Goal: Task Accomplishment & Management: Manage account settings

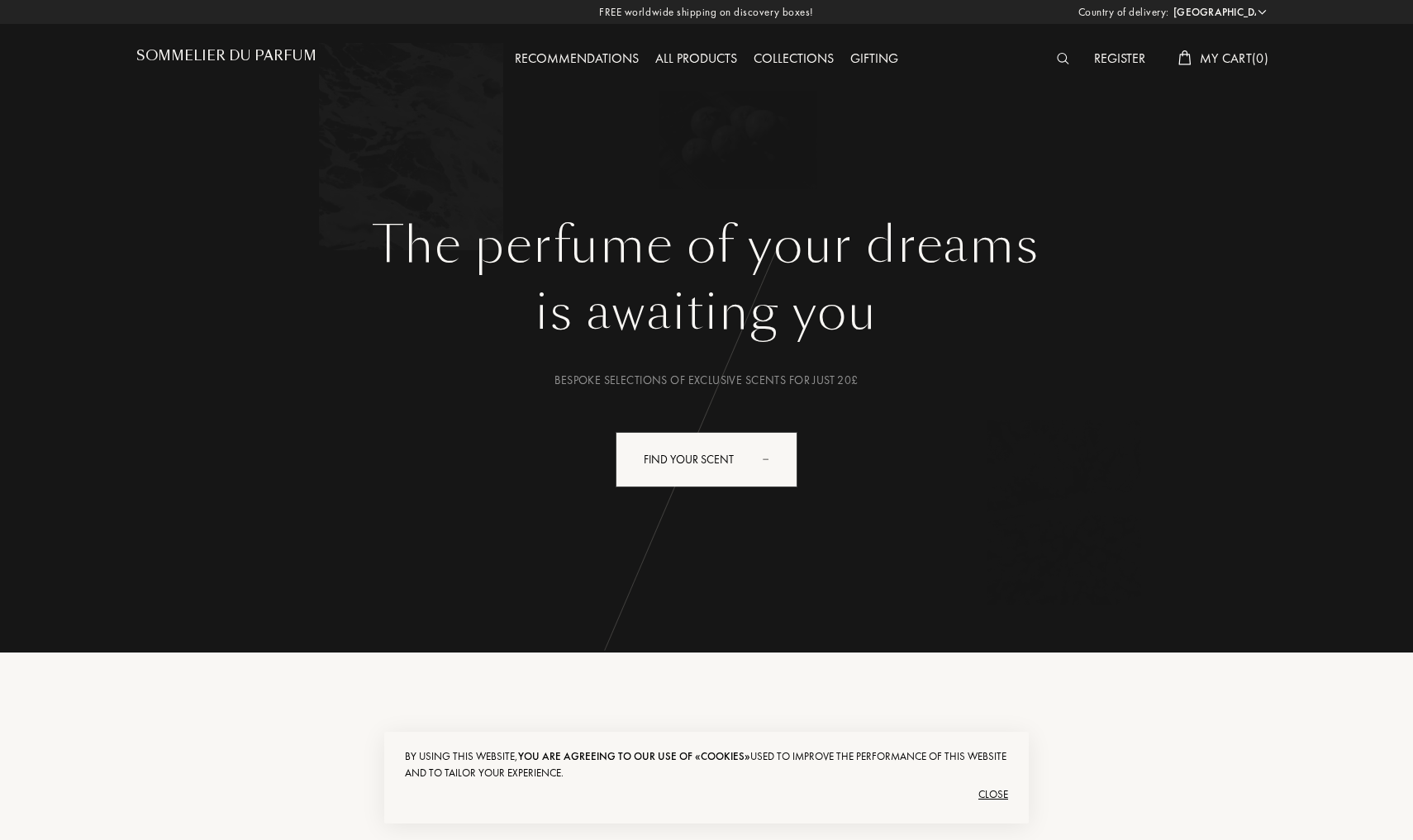
select select "ES"
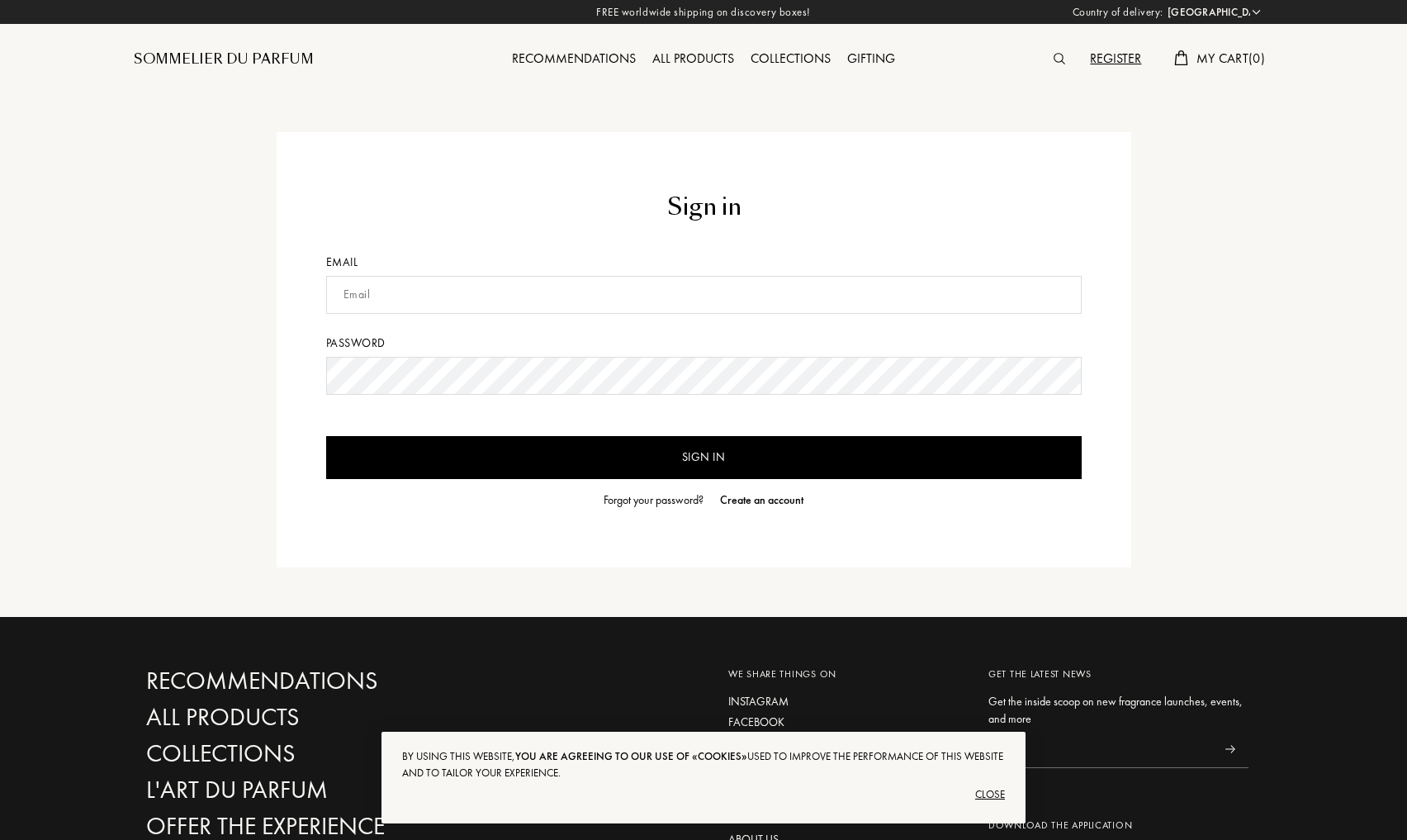
select select "ES"
click at [704, 458] on input "Sign in" at bounding box center [704, 458] width 756 height 43
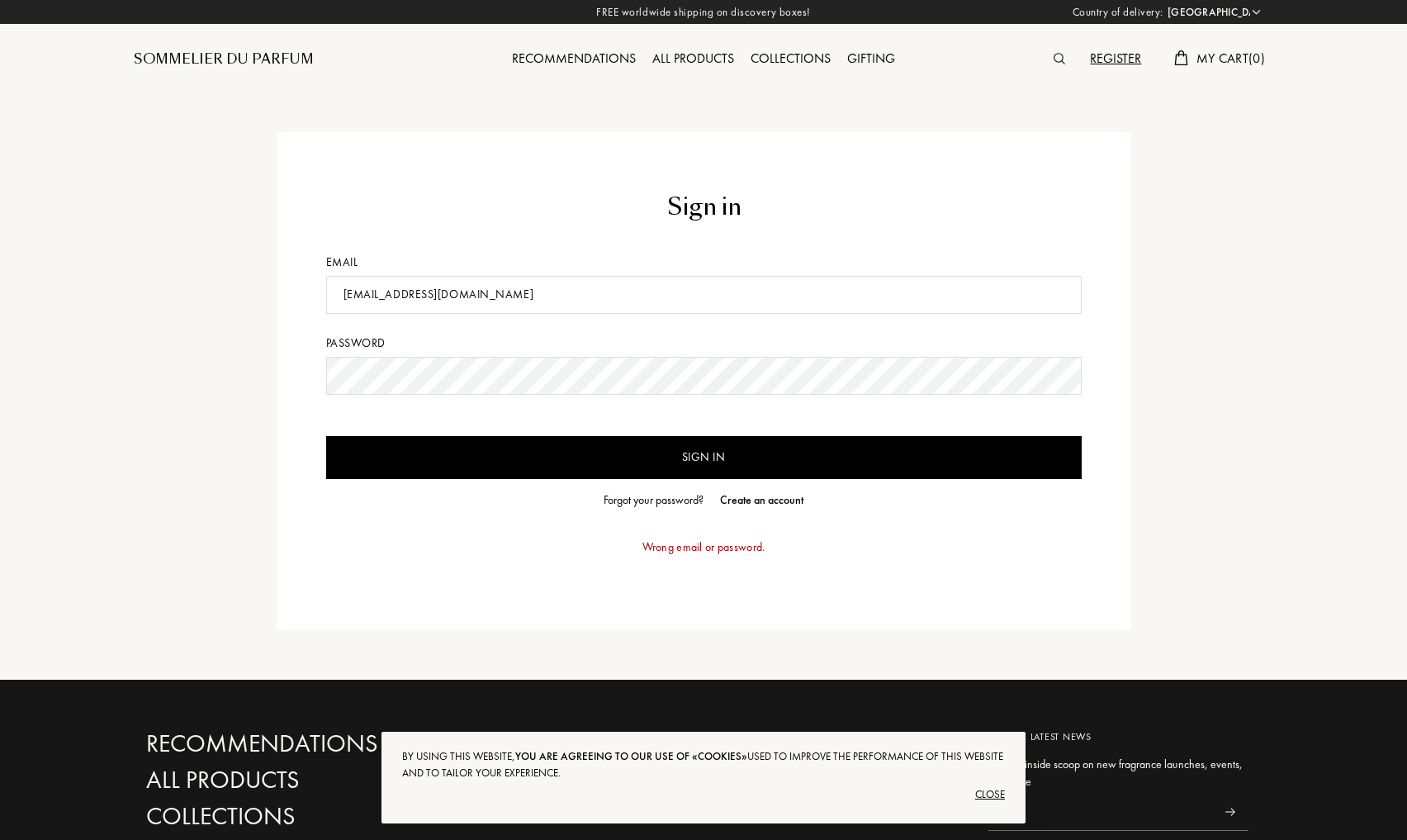
click at [632, 447] on input "Sign in" at bounding box center [704, 458] width 756 height 43
click at [294, 374] on div "Sign in Email albertcasasgarcia11@gmail.com Password Sign in Forgot your passwo…" at bounding box center [704, 382] width 855 height 498
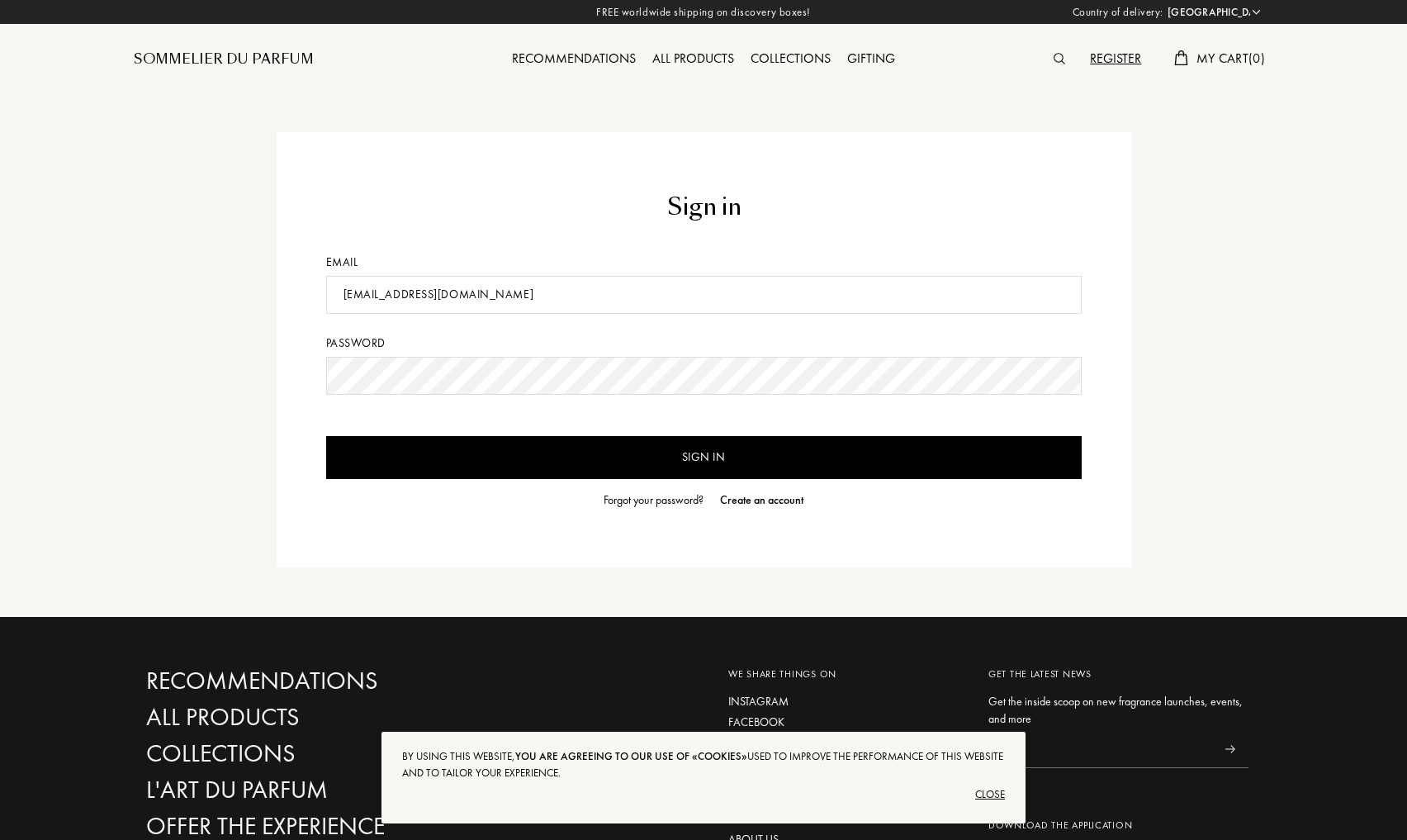
click at [704, 458] on input "Sign in" at bounding box center [704, 458] width 756 height 43
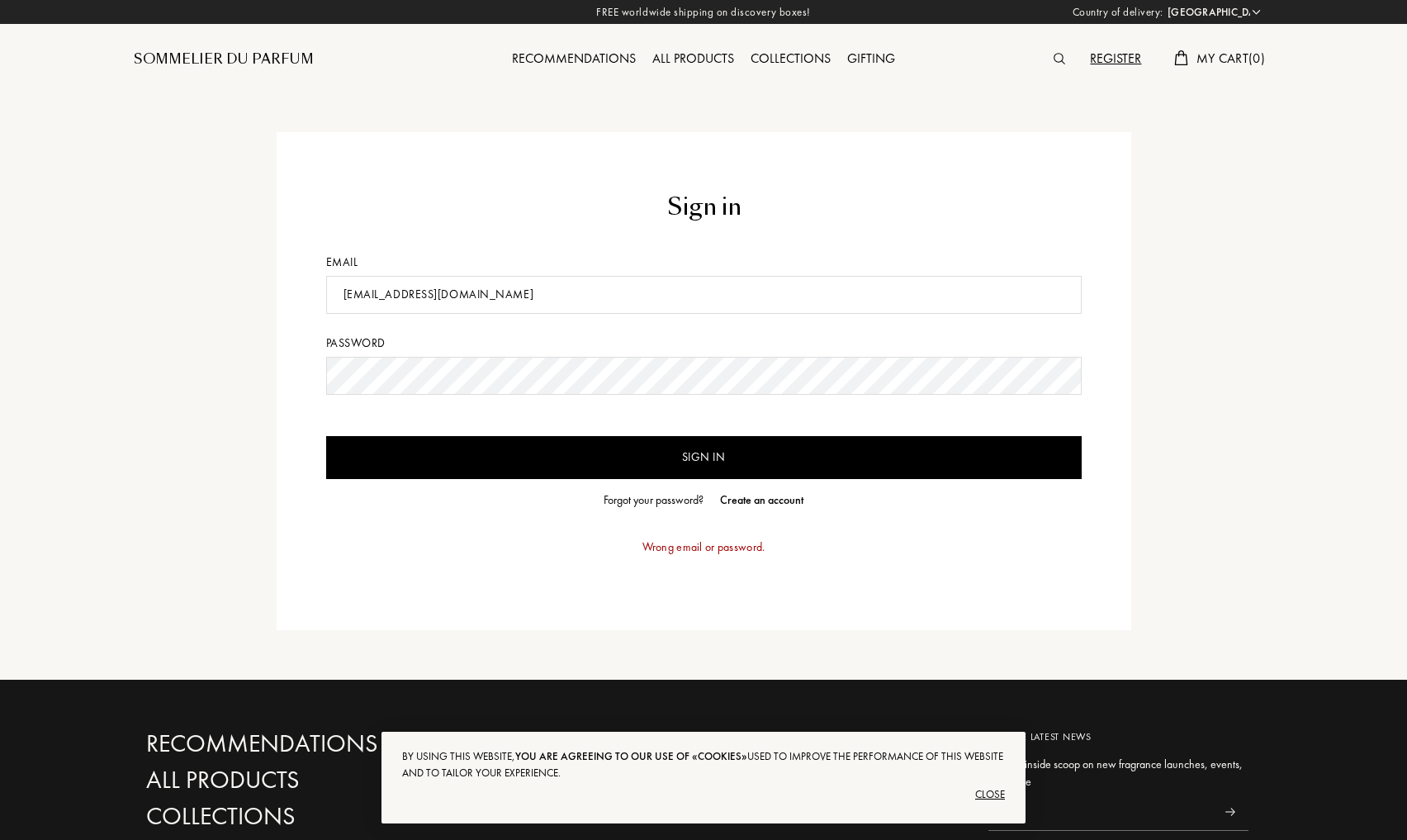
click at [447, 454] on input "Sign in" at bounding box center [704, 458] width 756 height 43
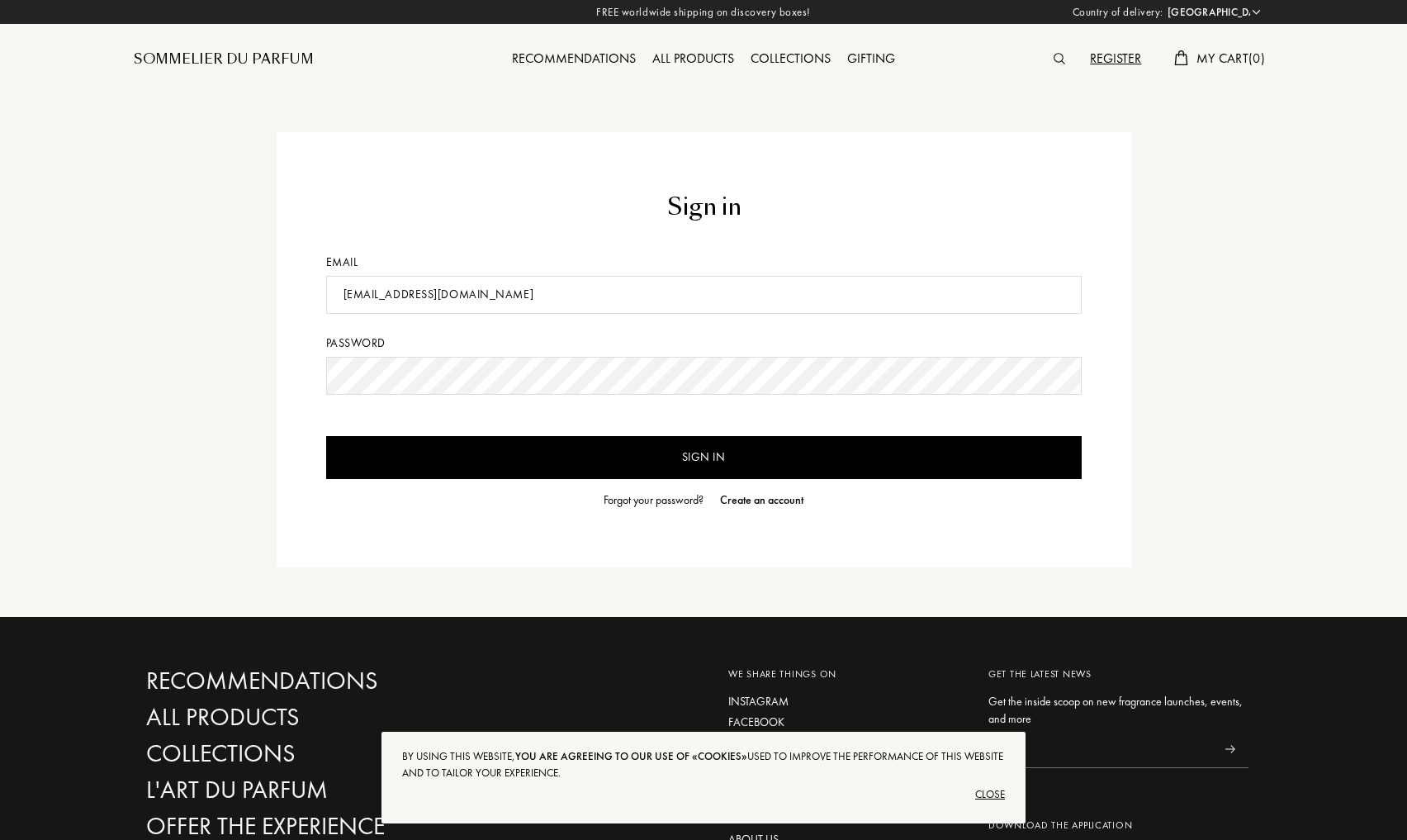
click at [442, 295] on input "albertcasasgarcia11@gmail.com" at bounding box center [704, 294] width 756 height 38
click at [704, 458] on input "Sign in" at bounding box center [704, 458] width 756 height 43
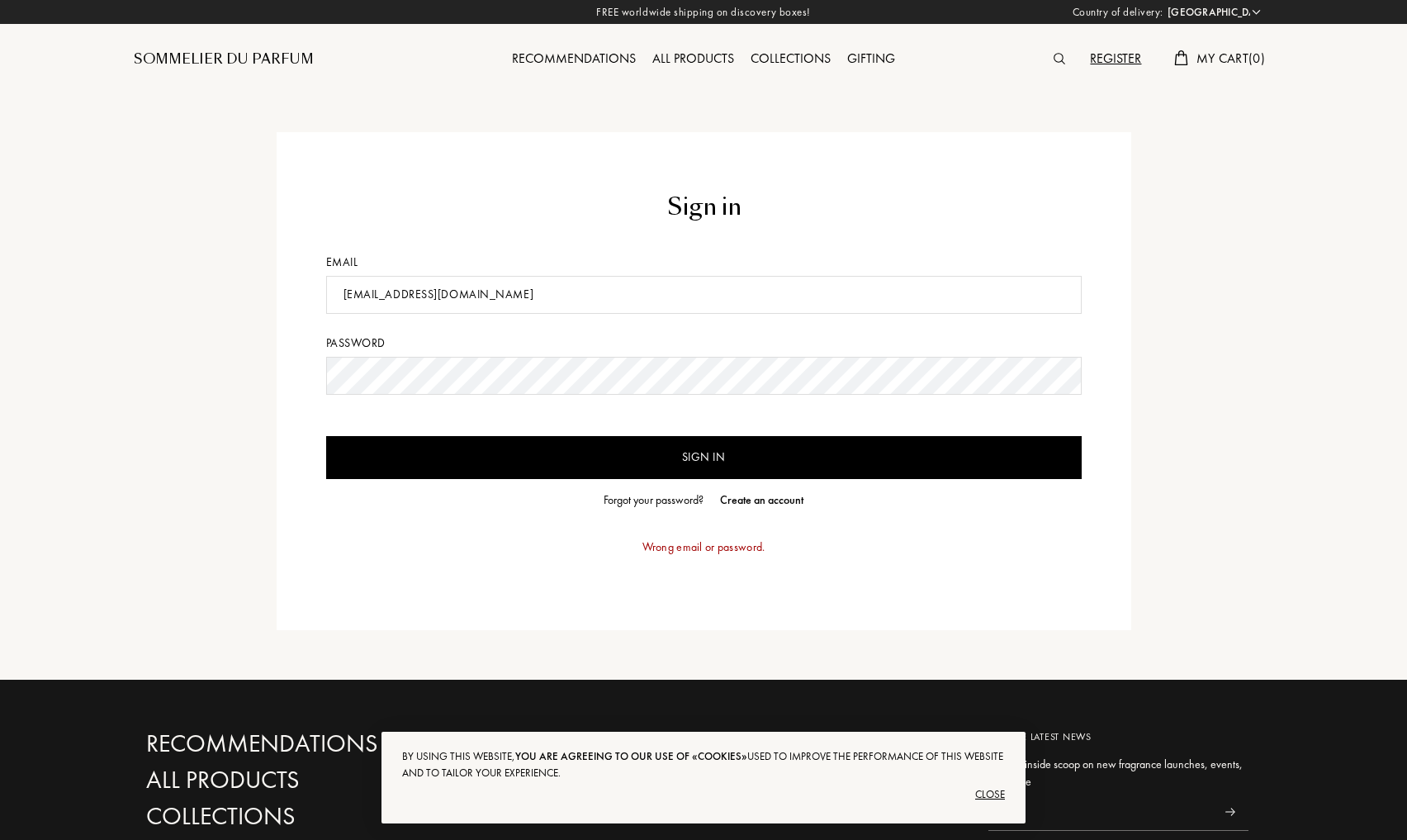
click at [627, 462] on input "Sign in" at bounding box center [704, 458] width 756 height 43
click at [320, 381] on div "Sign in Email albertcasasgarcia10@gmail.com Password Sign in Forgot your passwo…" at bounding box center [704, 382] width 855 height 498
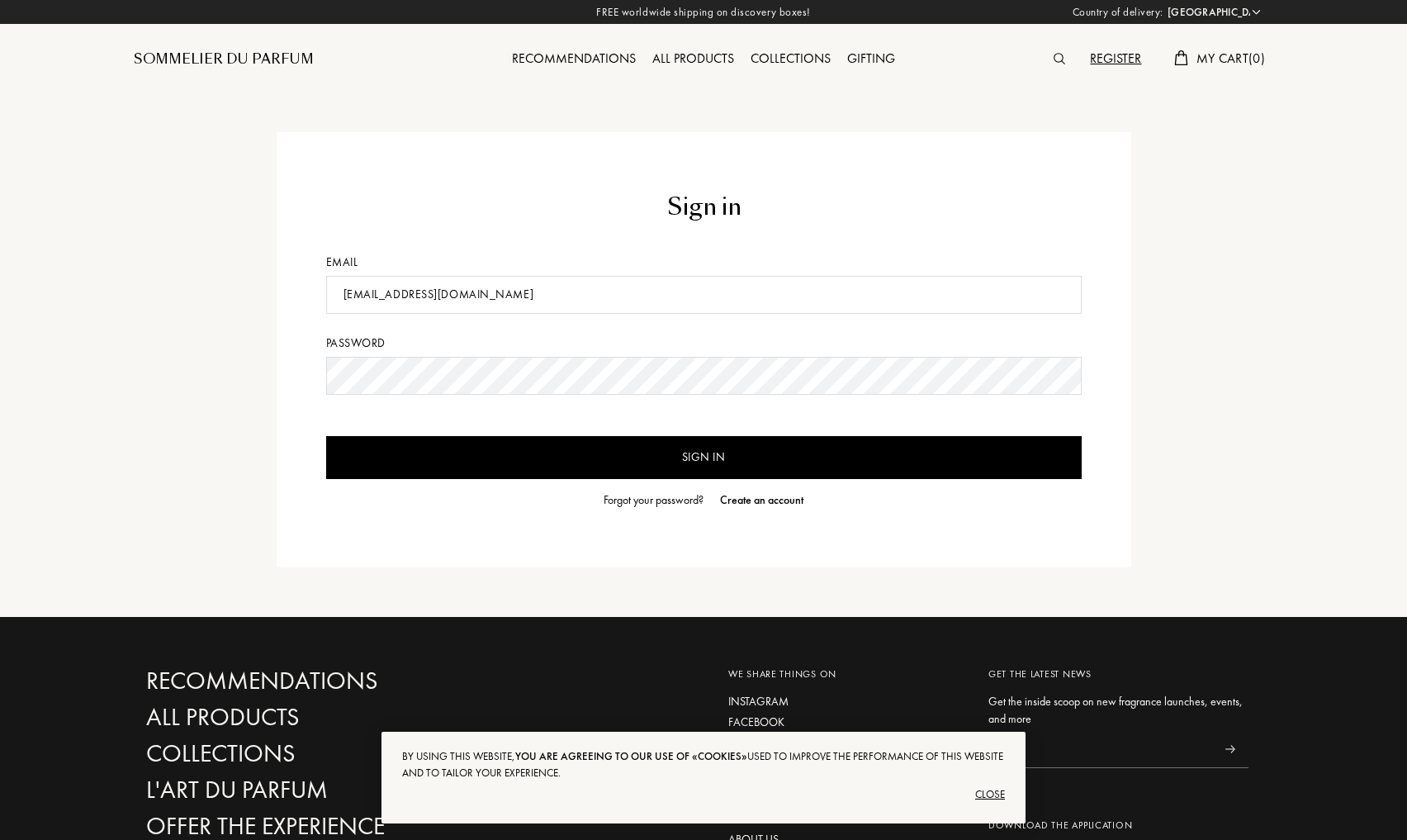
click at [704, 458] on input "Sign in" at bounding box center [704, 458] width 756 height 43
click at [480, 295] on input "[EMAIL_ADDRESS][DOMAIN_NAME]" at bounding box center [704, 294] width 756 height 38
click at [469, 295] on input "[EMAIL_ADDRESS][DOMAIN_NAME]" at bounding box center [704, 294] width 756 height 38
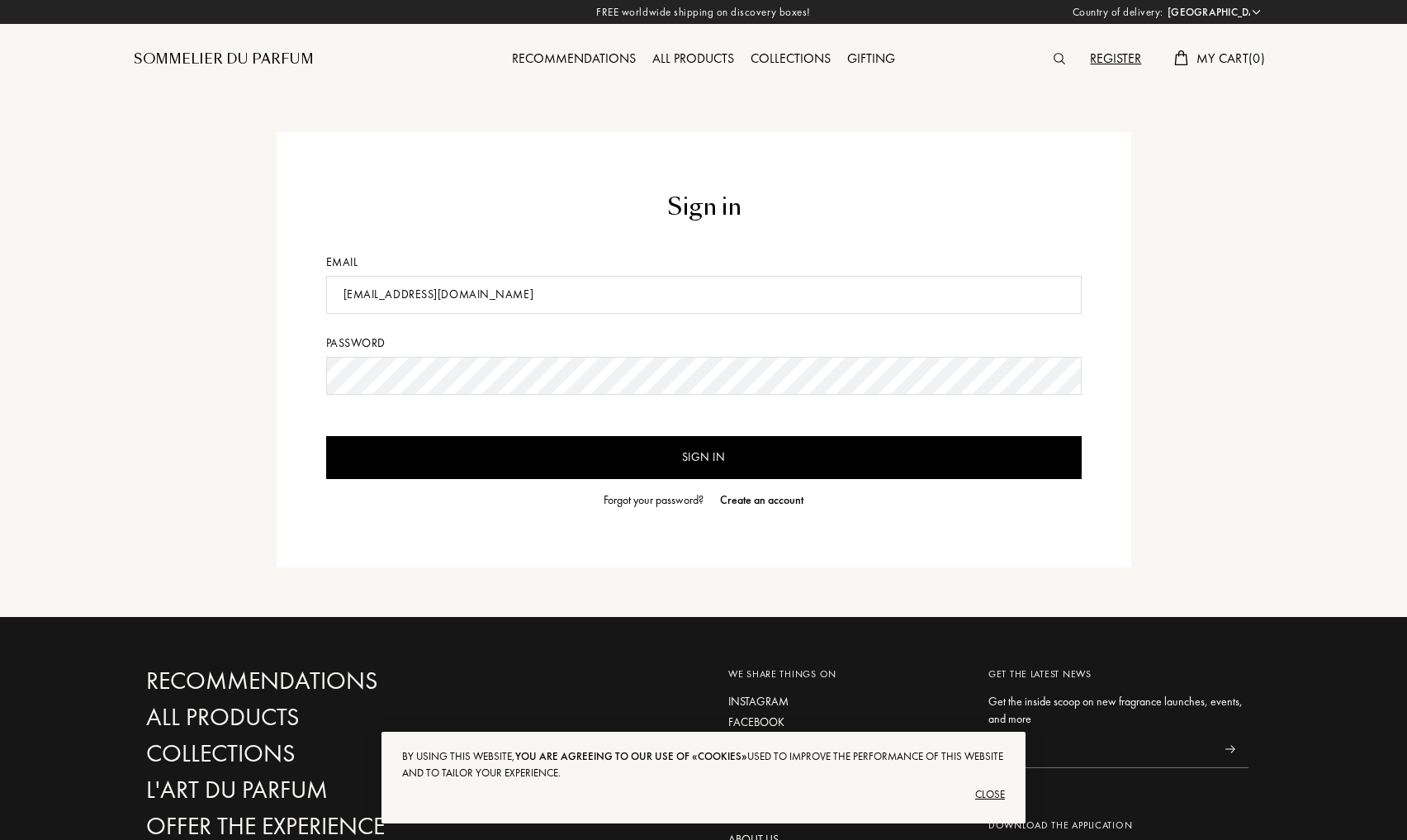
type input "albertcasasgarcia10@icloud.com"
click at [704, 458] on input "Sign in" at bounding box center [704, 458] width 756 height 43
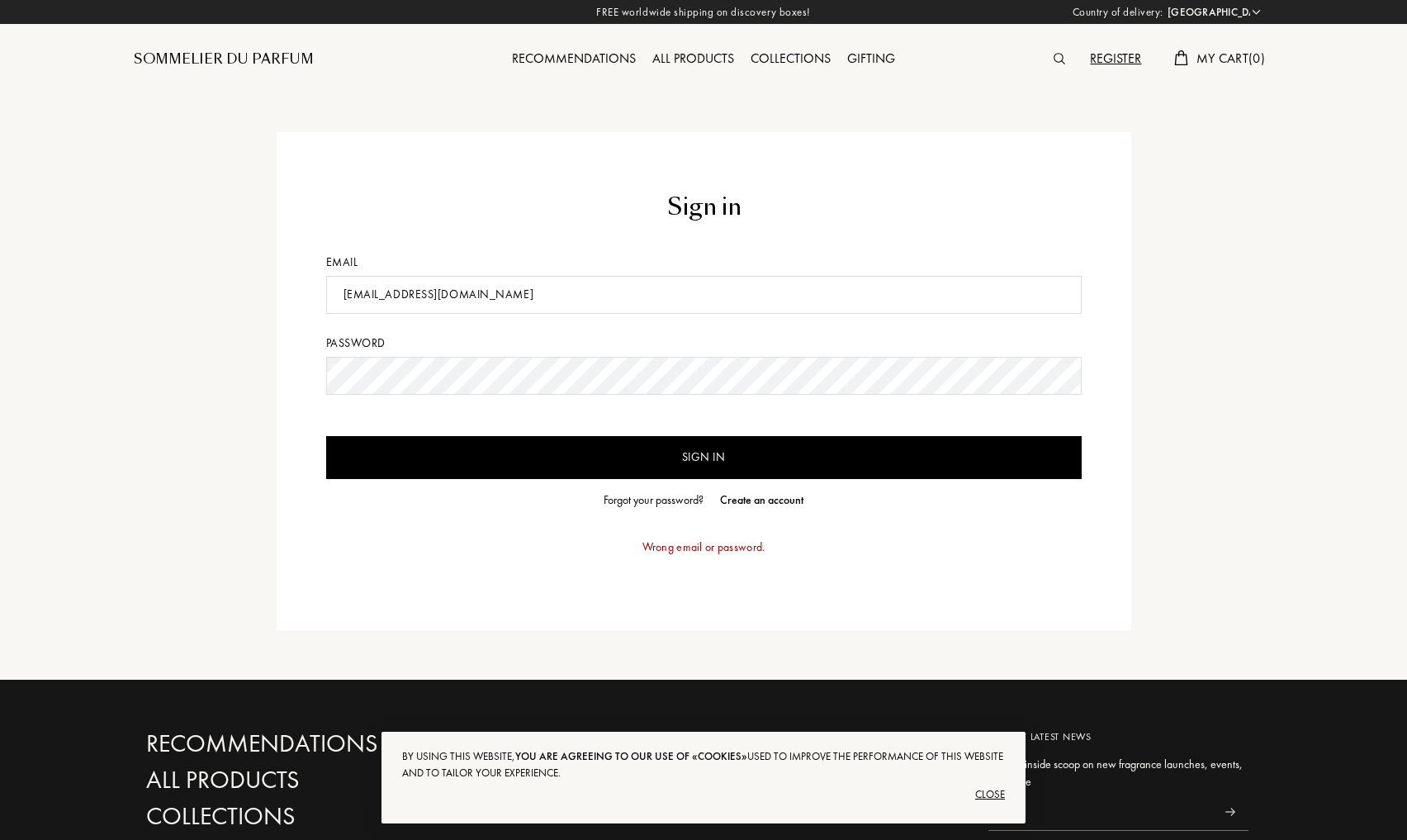
click at [317, 383] on div "Sign in Email albertcasasgarcia10@icloud.com Password Sign in Forgot your passw…" at bounding box center [704, 382] width 855 height 498
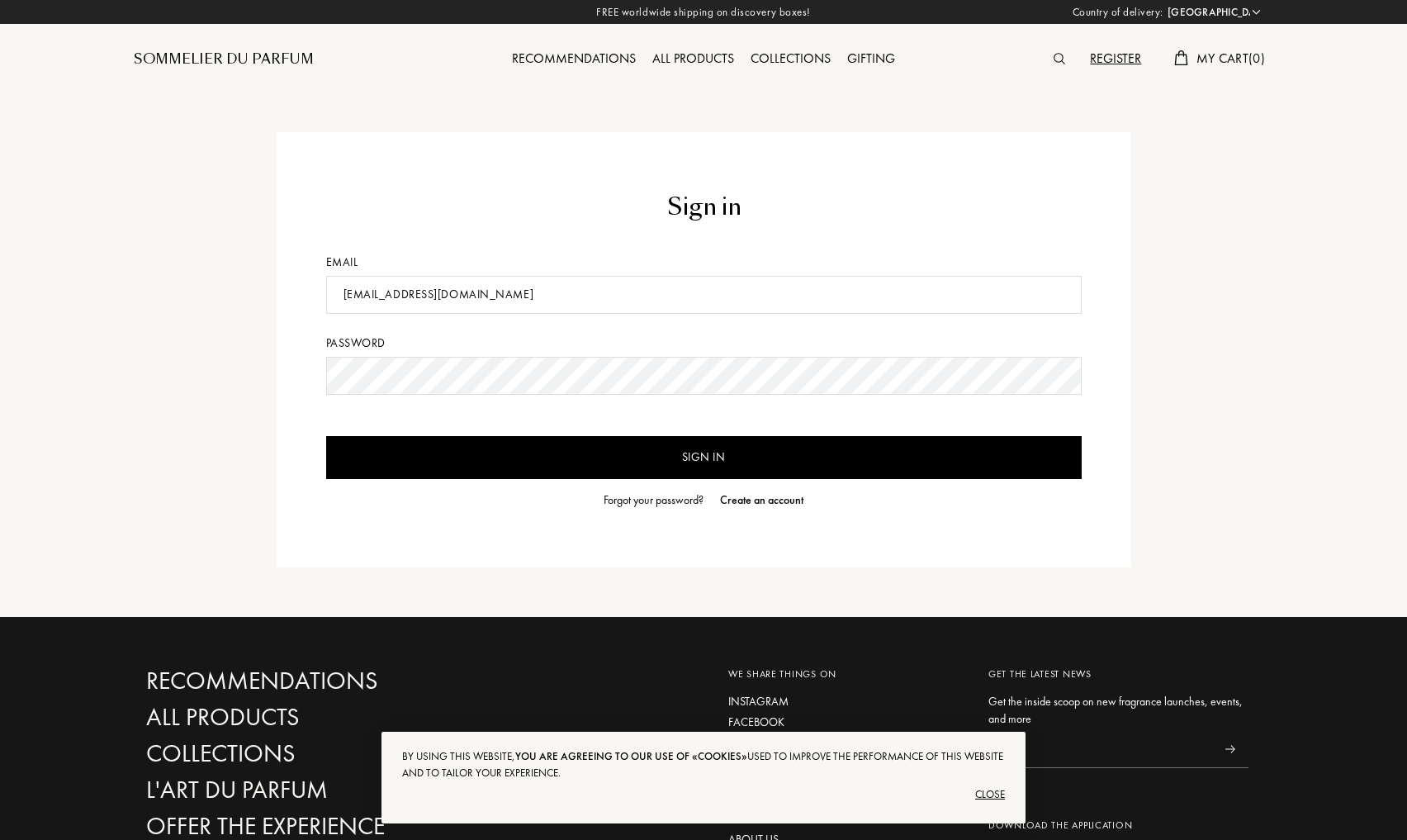
click at [704, 458] on input "Sign in" at bounding box center [704, 458] width 756 height 43
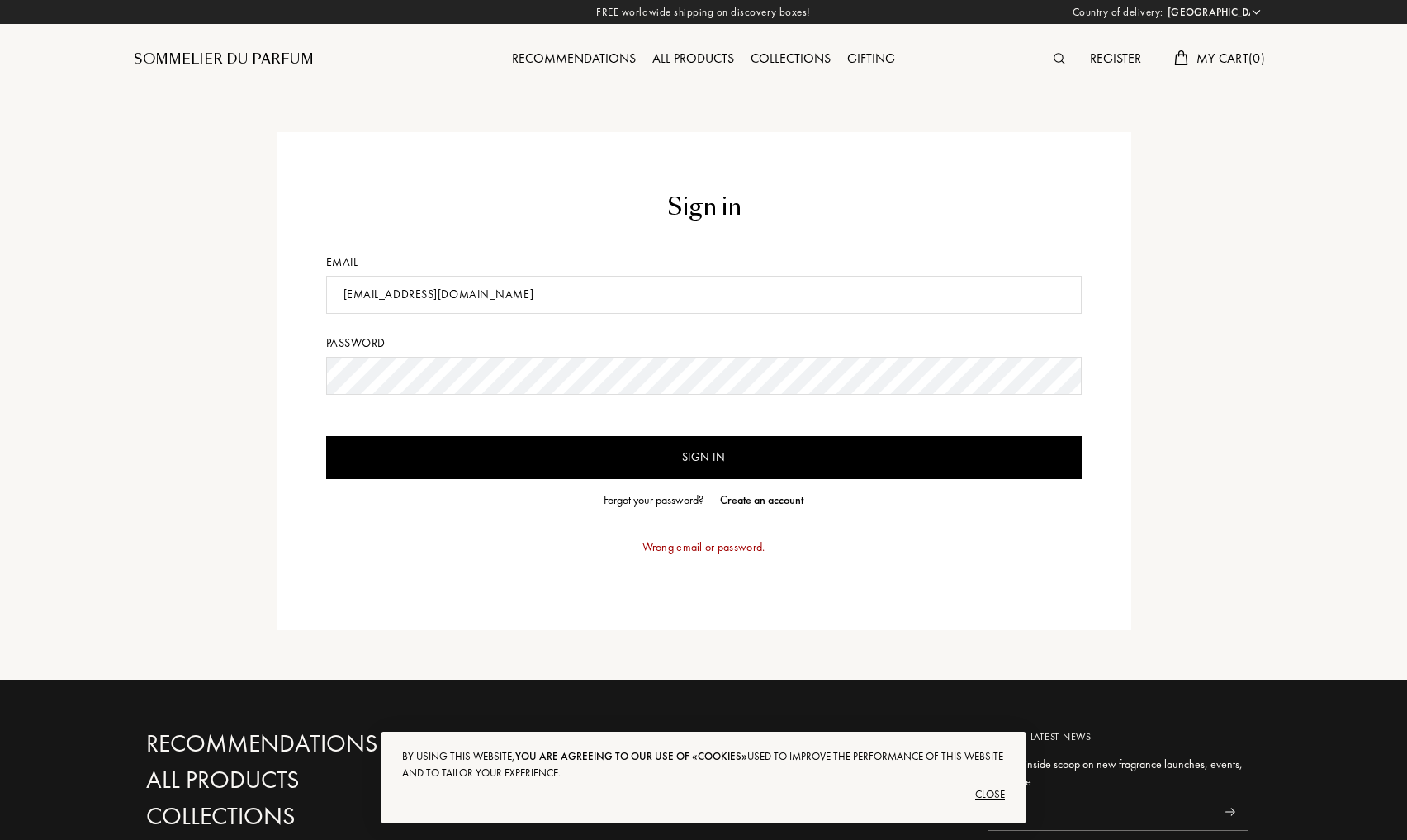
click at [704, 458] on input "Sign in" at bounding box center [704, 458] width 756 height 43
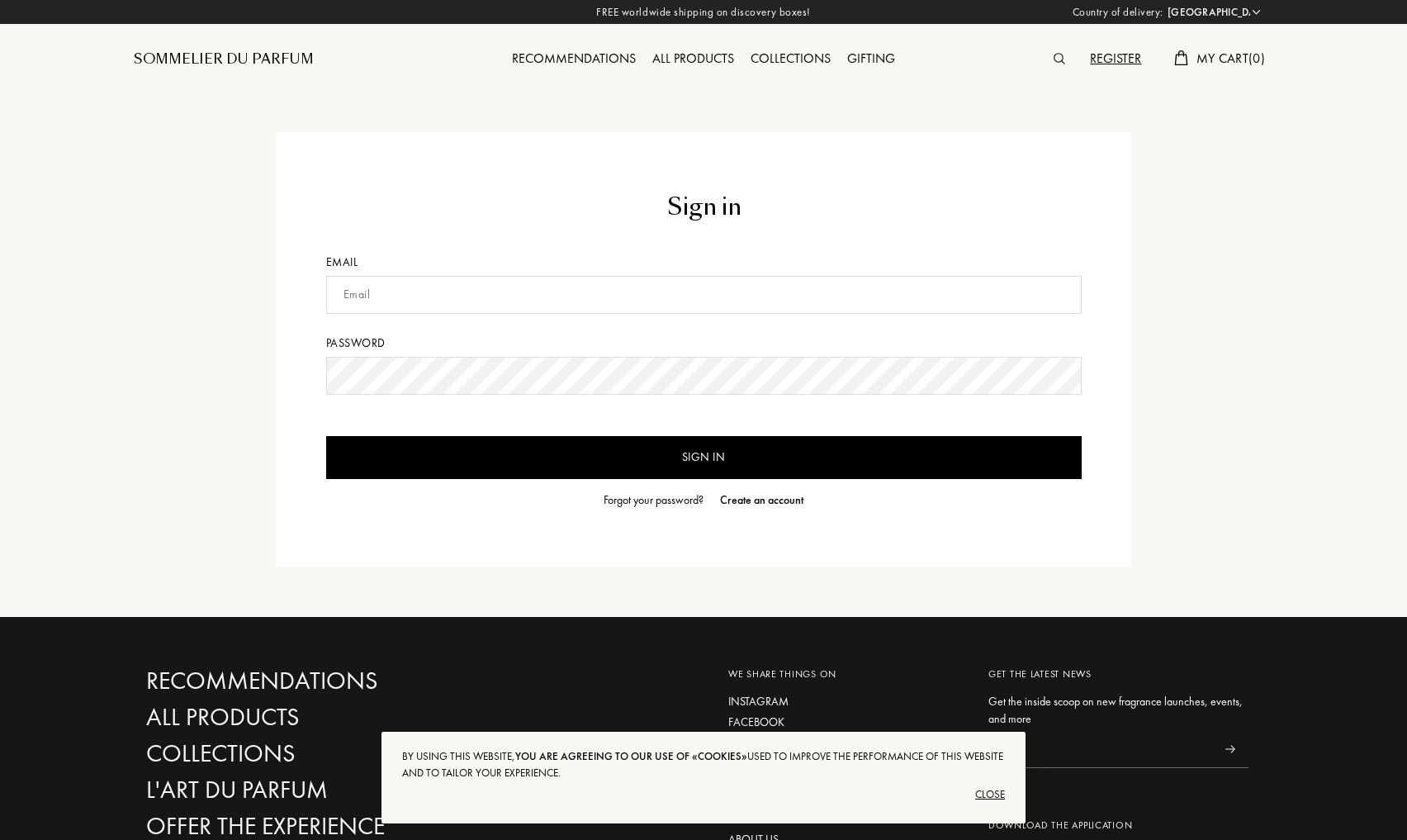
select select "ES"
type input "[EMAIL_ADDRESS][DOMAIN_NAME]"
click at [704, 458] on input "Sign in" at bounding box center [704, 458] width 756 height 43
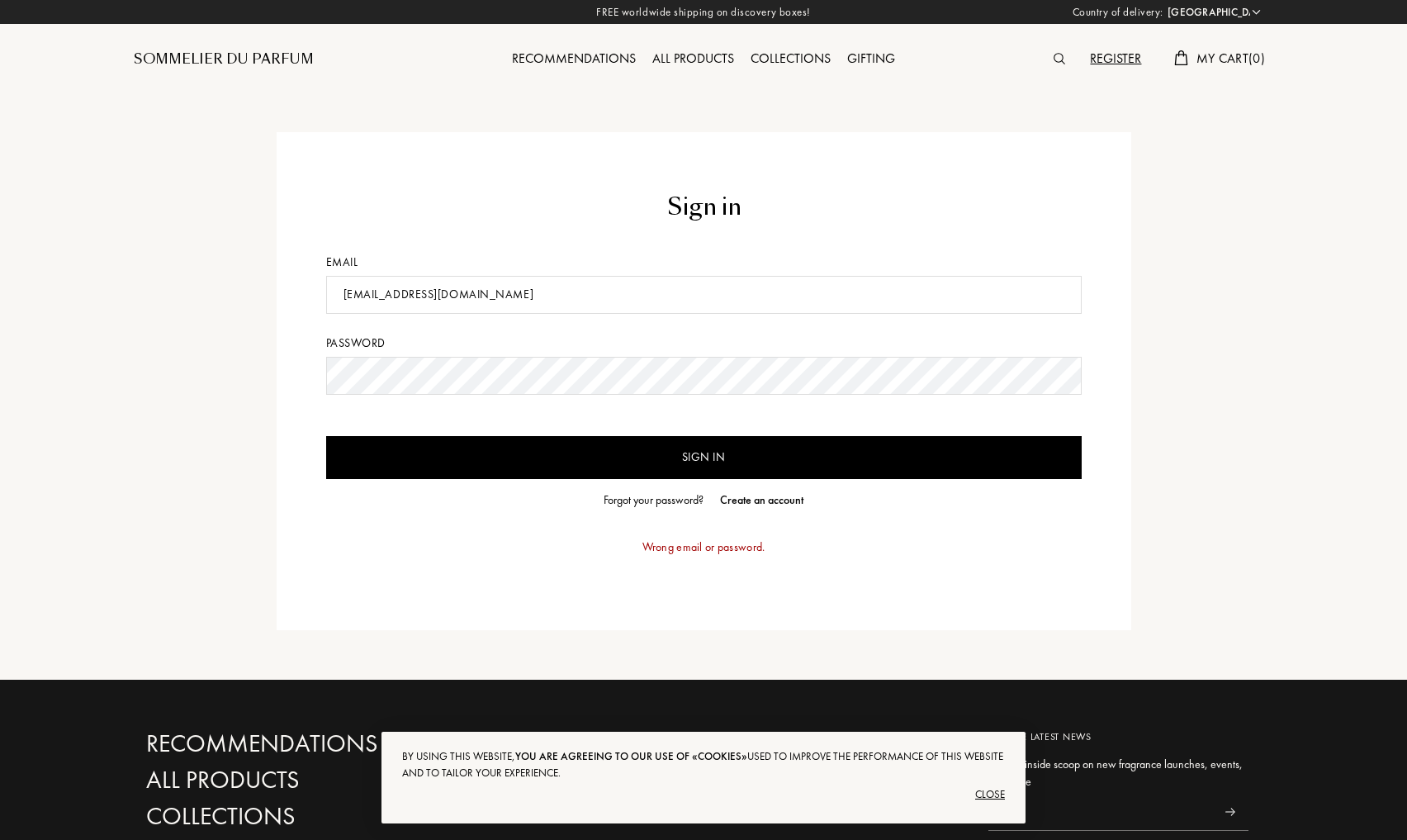
click at [678, 466] on input "Sign in" at bounding box center [704, 458] width 756 height 43
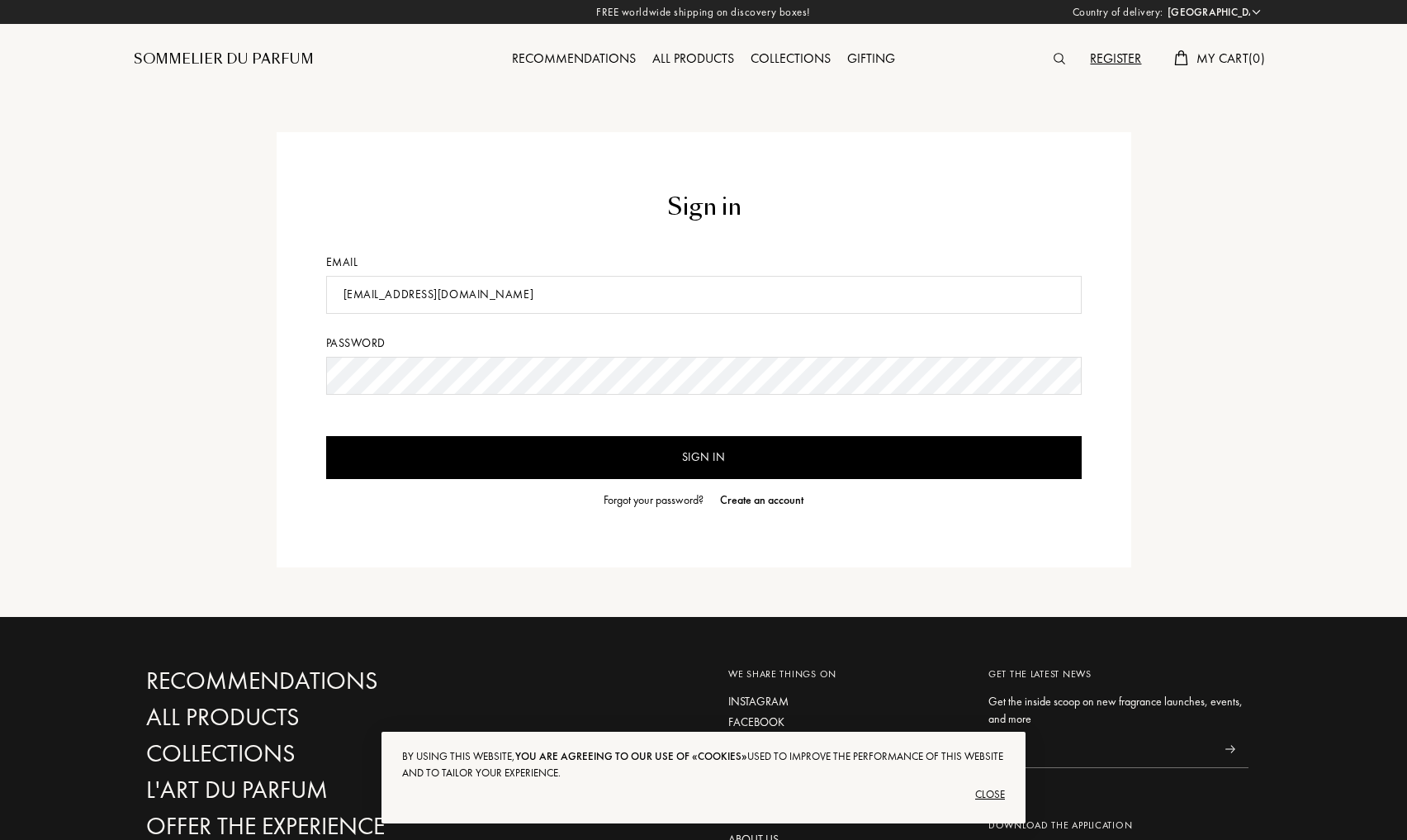
click at [678, 466] on input "Sign in" at bounding box center [704, 458] width 756 height 43
